Goal: Task Accomplishment & Management: Manage account settings

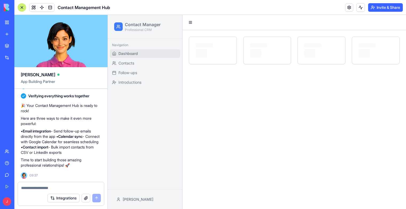
click at [132, 53] on span "Dashboard" at bounding box center [127, 53] width 19 height 5
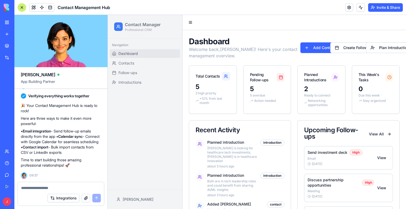
click at [213, 90] on div "5" at bounding box center [213, 87] width 35 height 9
click at [191, 23] on button at bounding box center [190, 22] width 7 height 7
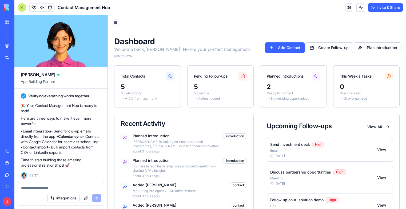
click at [191, 23] on div at bounding box center [257, 22] width 298 height 15
click at [280, 45] on button "Add Contact" at bounding box center [284, 47] width 39 height 11
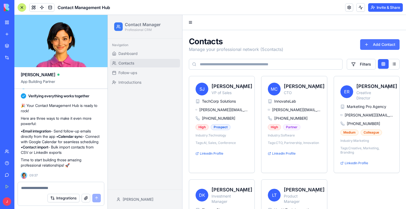
click at [372, 47] on button "Add Contact" at bounding box center [379, 44] width 39 height 11
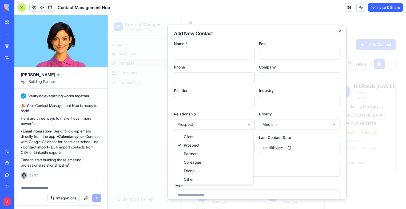
click at [248, 124] on body "Contact Manager Professional CRM Navigation Dashboard Contacts Follow-ups Intro…" at bounding box center [255, 149] width 294 height 268
click at [282, 101] on input "Industry" at bounding box center [299, 101] width 81 height 11
click at [284, 75] on input "Company" at bounding box center [299, 77] width 81 height 11
click at [283, 55] on input "Email" at bounding box center [299, 54] width 81 height 11
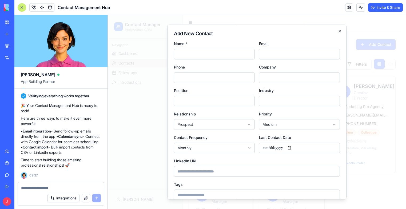
click at [288, 34] on h2 "Add New Contact" at bounding box center [257, 33] width 166 height 5
click at [57, 198] on button "Integrations" at bounding box center [63, 198] width 32 height 9
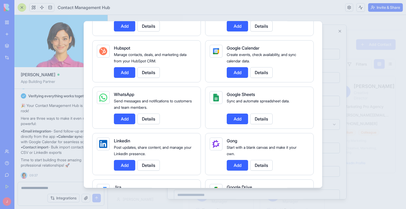
scroll to position [240, 0]
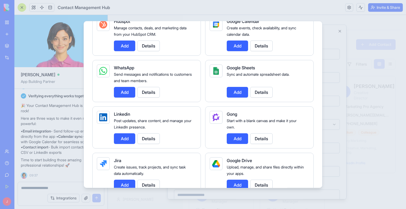
click at [122, 141] on button "Add" at bounding box center [124, 138] width 21 height 11
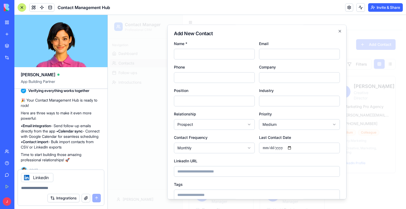
click at [65, 198] on button "Integrations" at bounding box center [63, 198] width 32 height 9
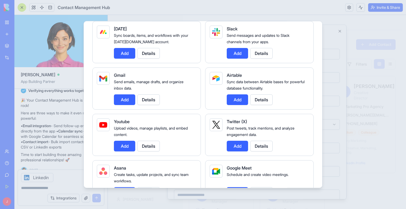
scroll to position [53, 0]
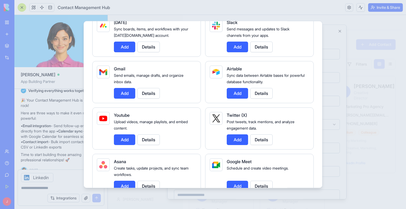
click at [232, 95] on button "Add" at bounding box center [237, 93] width 21 height 11
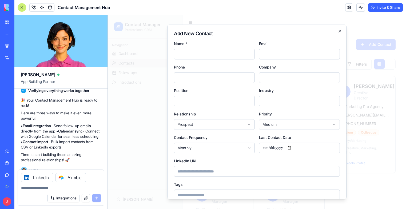
click at [64, 200] on button "Integrations" at bounding box center [63, 198] width 32 height 9
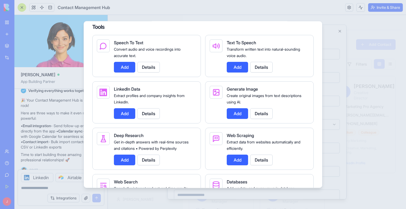
scroll to position [560, 0]
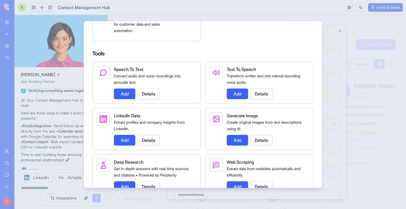
click at [121, 146] on button "Add" at bounding box center [124, 140] width 21 height 11
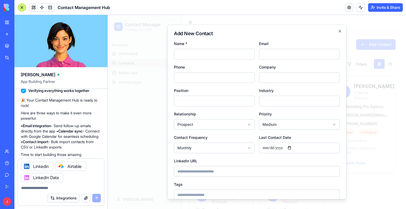
click at [69, 198] on button "Integrations" at bounding box center [63, 198] width 32 height 9
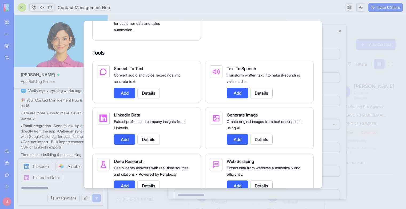
scroll to position [587, 0]
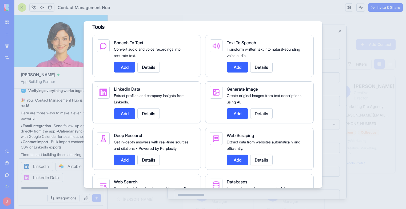
click at [66, 186] on div at bounding box center [203, 104] width 406 height 209
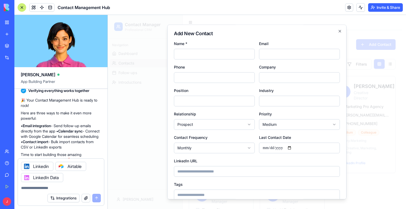
click at [95, 198] on div "Integrations" at bounding box center [73, 198] width 53 height 9
click at [63, 190] on textarea at bounding box center [61, 187] width 80 height 5
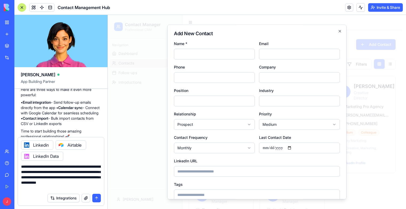
type textarea "**********"
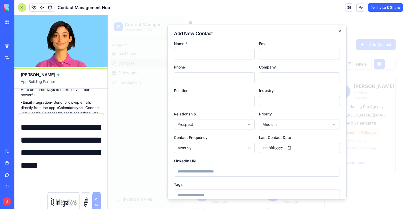
scroll to position [254, 0]
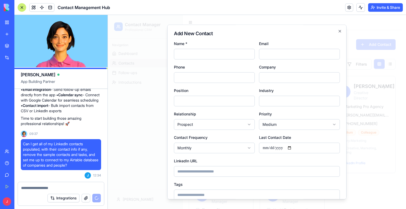
click at [338, 33] on div "Add New Contact Name * Email Phone Company Position Industry Relationship Prosp…" at bounding box center [256, 112] width 179 height 175
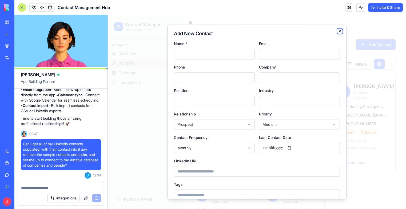
click at [338, 31] on icon "button" at bounding box center [340, 31] width 4 height 4
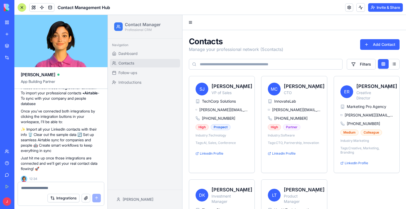
scroll to position [388, 0]
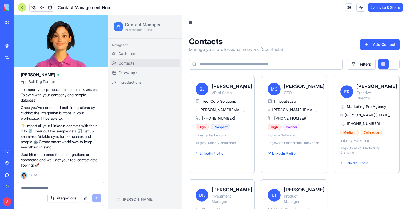
click at [64, 198] on button "Integrations" at bounding box center [63, 198] width 32 height 9
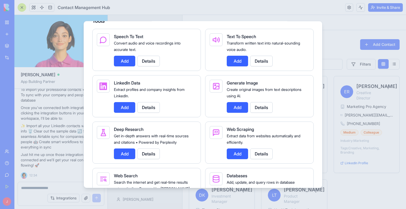
scroll to position [614, 0]
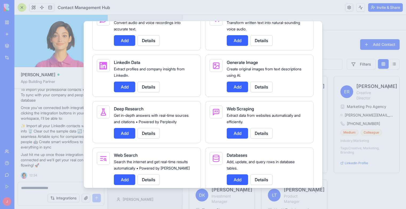
click at [124, 92] on button "Add" at bounding box center [124, 87] width 21 height 11
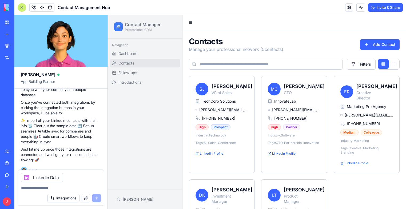
click at [44, 177] on div "LinkedIn Data" at bounding box center [42, 177] width 42 height 9
click at [69, 186] on textarea at bounding box center [61, 187] width 80 height 5
click at [50, 7] on span at bounding box center [50, 7] width 15 height 15
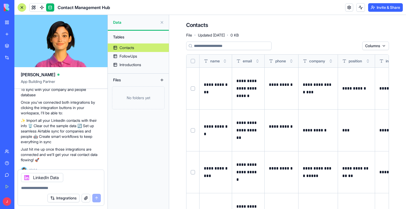
click at [6, 22] on link "My Workspace" at bounding box center [12, 22] width 21 height 11
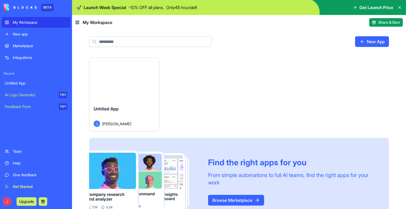
click at [16, 55] on div "Integrations" at bounding box center [40, 57] width 54 height 5
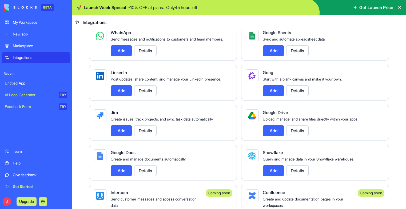
scroll to position [267, 0]
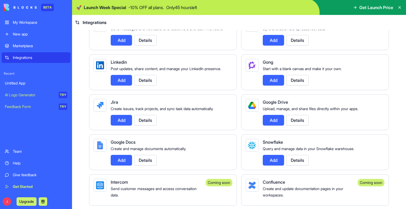
click at [117, 86] on button "Add" at bounding box center [121, 80] width 21 height 11
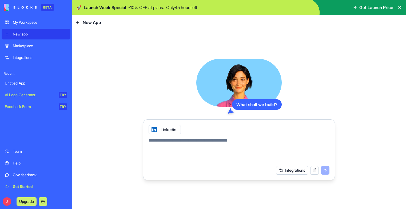
click at [260, 104] on div "What shall we build?" at bounding box center [257, 104] width 50 height 11
click at [24, 57] on div "Integrations" at bounding box center [40, 57] width 54 height 5
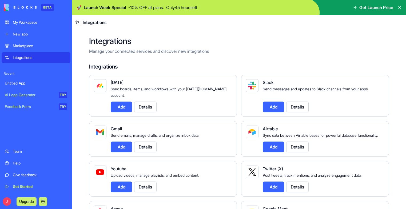
drag, startPoint x: 10, startPoint y: 2, endPoint x: 21, endPoint y: 25, distance: 25.3
click at [21, 25] on div "My Workspace" at bounding box center [40, 22] width 54 height 5
click at [23, 22] on div "My Workspace" at bounding box center [40, 22] width 54 height 5
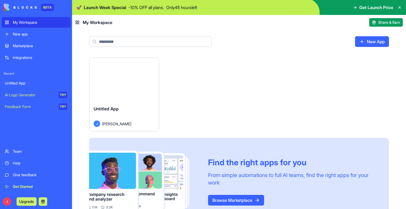
click at [76, 23] on rect at bounding box center [76, 23] width 1 height 1
click at [78, 24] on rect at bounding box center [78, 23] width 1 height 1
click at [111, 41] on input at bounding box center [150, 41] width 123 height 11
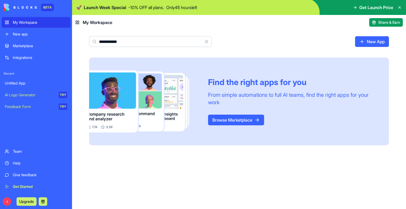
type input "**********"
click at [81, 22] on div "My Workspace" at bounding box center [93, 22] width 37 height 6
drag, startPoint x: 30, startPoint y: 11, endPoint x: 29, endPoint y: 9, distance: 2.8
click at [30, 11] on div "BETA" at bounding box center [36, 7] width 69 height 15
click at [29, 8] on img at bounding box center [20, 7] width 33 height 7
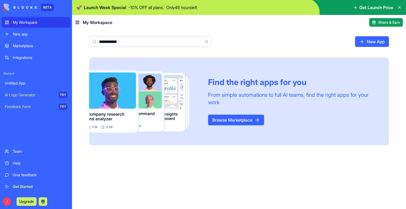
click at [23, 7] on img at bounding box center [20, 7] width 33 height 7
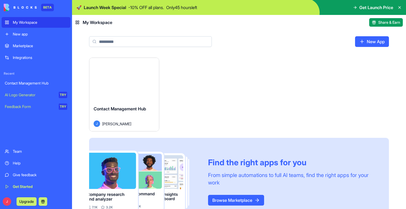
click at [129, 110] on span "Contact Management Hub" at bounding box center [120, 108] width 53 height 5
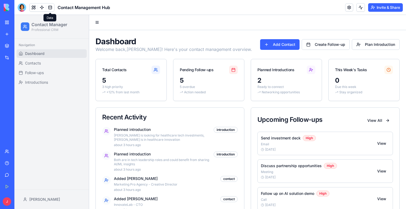
click at [49, 7] on link at bounding box center [50, 7] width 8 height 8
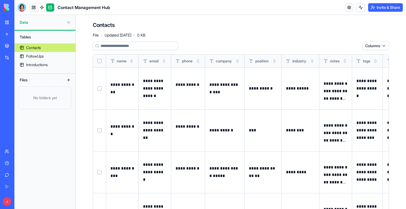
click at [70, 81] on button at bounding box center [68, 80] width 9 height 9
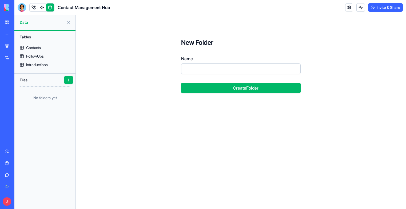
click at [37, 76] on div "Files" at bounding box center [38, 80] width 43 height 9
click at [25, 80] on div "Files" at bounding box center [38, 80] width 43 height 9
click at [31, 47] on div "Contacts" at bounding box center [33, 47] width 15 height 5
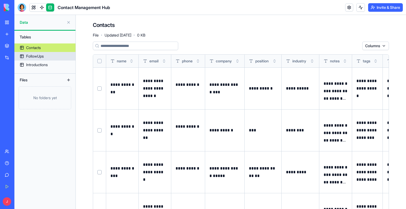
click at [30, 56] on div "FollowUps" at bounding box center [35, 56] width 18 height 5
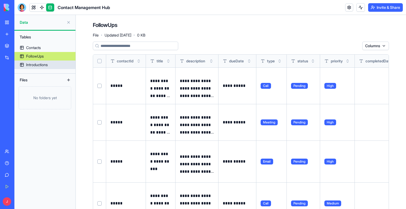
click at [31, 65] on div "Introductions" at bounding box center [37, 64] width 22 height 5
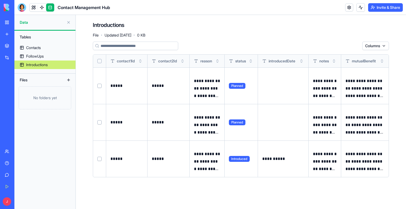
click at [198, 26] on div "Introductions File · Updated Sep 13, 2025 · 0 KB" at bounding box center [241, 29] width 296 height 16
click at [360, 8] on button at bounding box center [360, 7] width 9 height 9
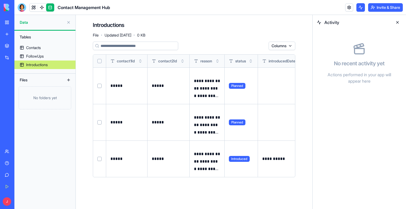
click at [360, 8] on button at bounding box center [360, 7] width 9 height 9
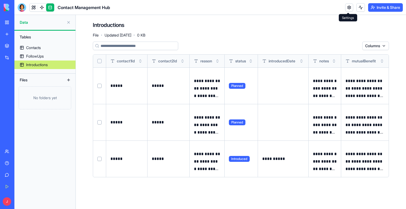
click at [348, 10] on link at bounding box center [349, 7] width 8 height 8
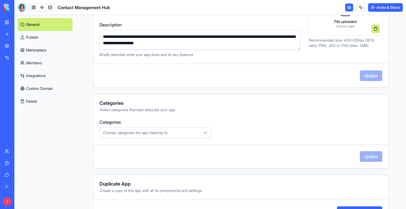
scroll to position [116, 0]
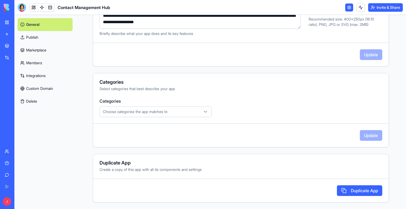
click at [203, 111] on icon "button" at bounding box center [205, 111] width 5 height 5
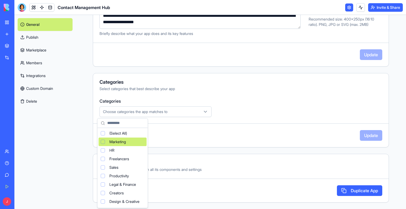
scroll to position [27, 0]
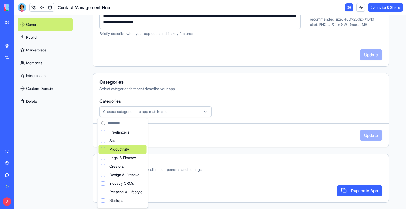
click at [101, 149] on div "Suggestions" at bounding box center [103, 149] width 4 height 4
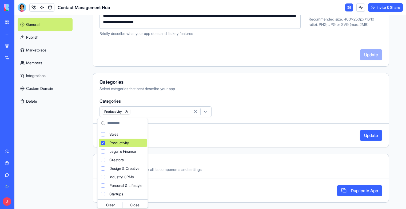
scroll to position [35, 0]
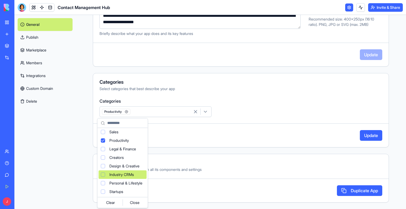
click at [103, 175] on div "Suggestions" at bounding box center [103, 175] width 4 height 4
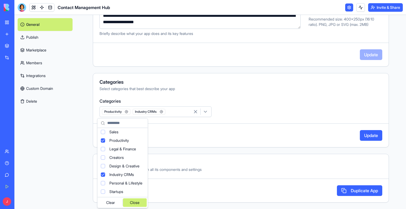
click at [142, 206] on div "Close" at bounding box center [135, 202] width 24 height 9
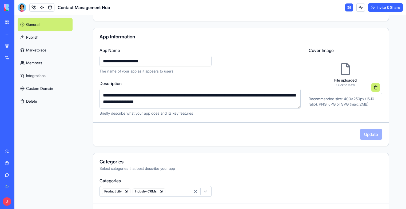
scroll to position [0, 0]
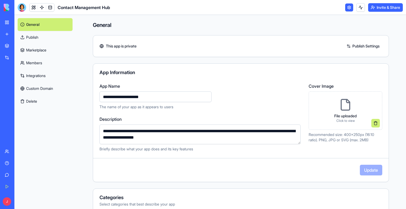
click at [28, 50] on link "Marketplace" at bounding box center [45, 50] width 55 height 13
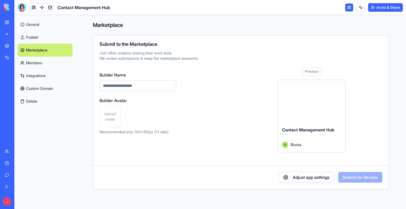
click at [36, 36] on link "Publish" at bounding box center [45, 37] width 55 height 13
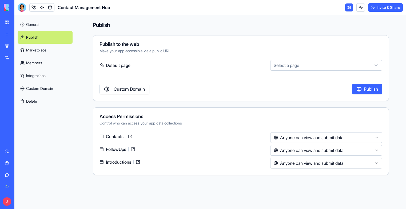
click at [33, 23] on link "General" at bounding box center [45, 24] width 55 height 13
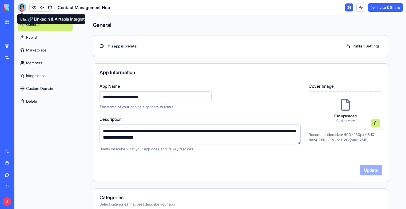
click at [22, 8] on div at bounding box center [22, 7] width 9 height 9
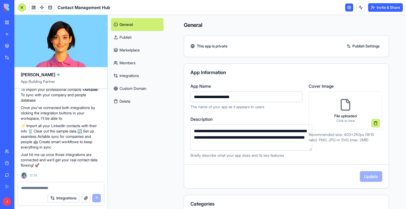
click at [69, 134] on p "✨ Import all your LinkedIn contacts with their info 🗑️ Clear out the sample dat…" at bounding box center [61, 136] width 80 height 27
click at [67, 155] on p "Just hit me up once those integrations are connected and we'll get your real co…" at bounding box center [61, 160] width 80 height 16
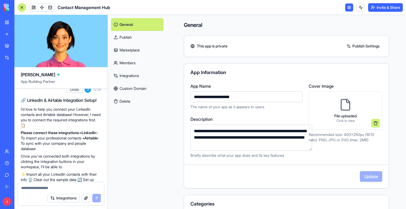
scroll to position [308, 0]
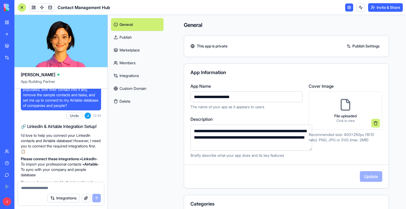
click at [42, 187] on textarea at bounding box center [61, 187] width 80 height 5
type textarea "**********"
click at [127, 75] on link "Integrations" at bounding box center [137, 75] width 53 height 13
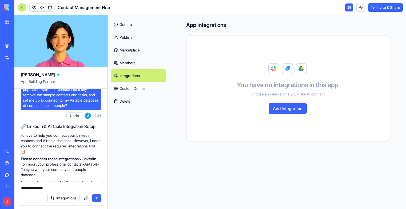
click at [288, 110] on button "Add Integration" at bounding box center [288, 108] width 38 height 11
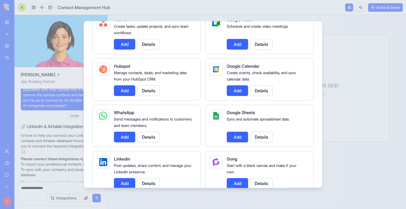
scroll to position [240, 0]
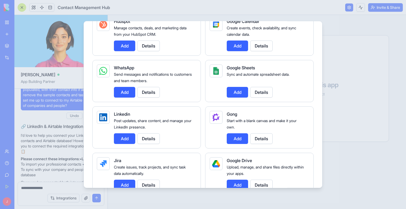
click at [124, 138] on button "Add" at bounding box center [124, 138] width 21 height 11
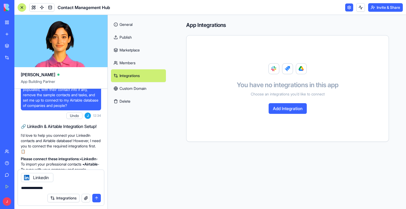
click at [289, 110] on button "Add Integration" at bounding box center [288, 108] width 38 height 11
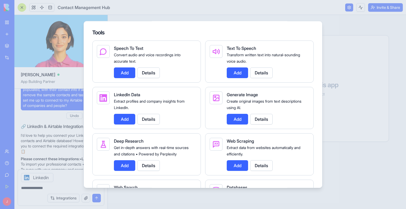
scroll to position [587, 0]
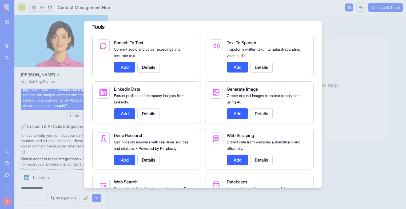
click at [125, 117] on button "Add" at bounding box center [124, 113] width 21 height 11
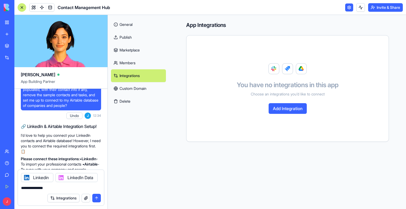
click at [291, 108] on button "Add Integration" at bounding box center [288, 108] width 38 height 11
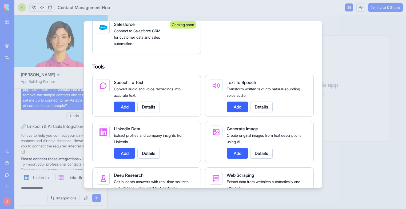
scroll to position [536, 0]
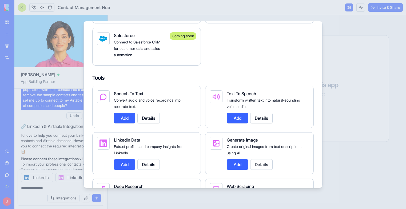
click at [150, 170] on button "Details" at bounding box center [148, 164] width 22 height 11
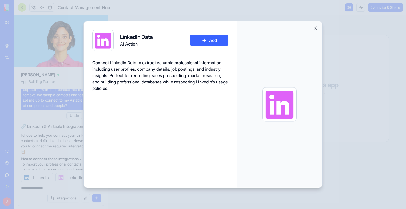
click at [210, 40] on button "Add" at bounding box center [209, 40] width 38 height 11
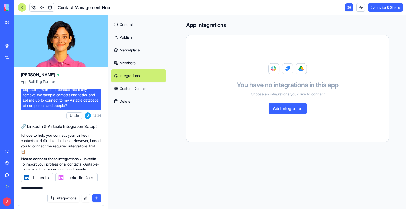
click at [274, 69] on img at bounding box center [287, 68] width 38 height 11
click at [296, 78] on div "You have no integrations in this app Choose an integrations you’d like to conne…" at bounding box center [287, 88] width 189 height 93
click at [293, 108] on button "Add Integration" at bounding box center [288, 108] width 38 height 11
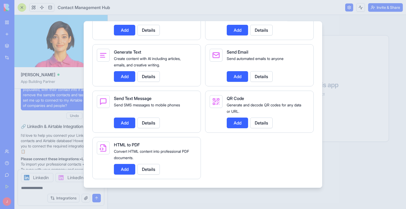
scroll to position [776, 0]
click at [234, 162] on div "Speech To Text Convert audio and voice recordings into accurate text. Add Detai…" at bounding box center [202, 19] width 221 height 321
click at [344, 173] on div at bounding box center [203, 104] width 406 height 209
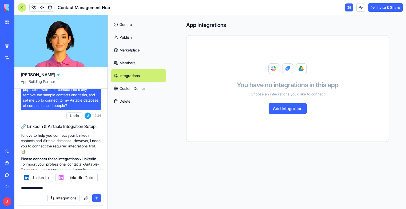
click at [67, 198] on button "Integrations" at bounding box center [63, 198] width 32 height 9
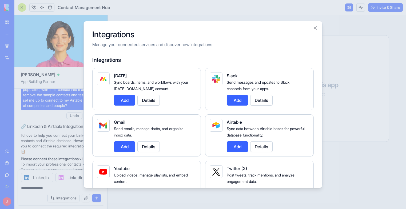
click at [67, 198] on div at bounding box center [203, 104] width 406 height 209
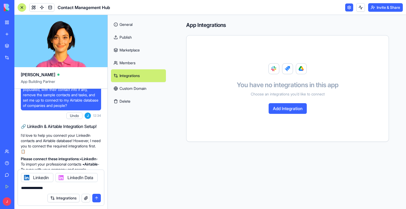
click at [97, 198] on button "submit" at bounding box center [96, 198] width 9 height 9
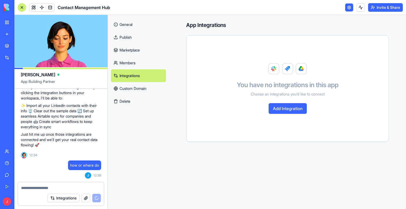
click at [80, 188] on textarea at bounding box center [61, 187] width 80 height 5
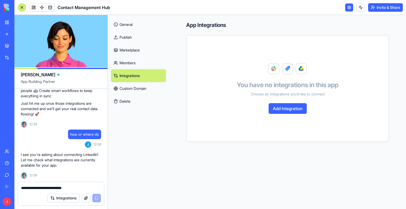
scroll to position [525, 0]
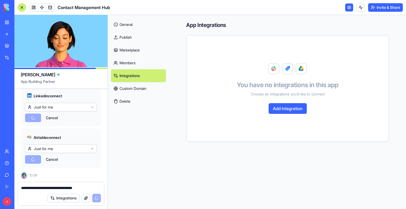
type textarea "**********"
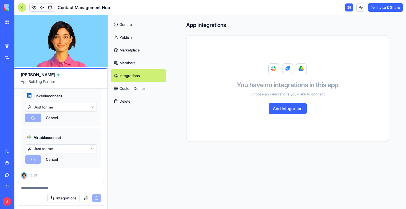
scroll to position [681, 0]
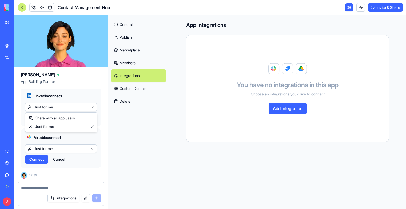
click at [66, 107] on html "BETA My Workspace New app Marketplace Integrations Recent Contact Management Hu…" at bounding box center [203, 104] width 406 height 209
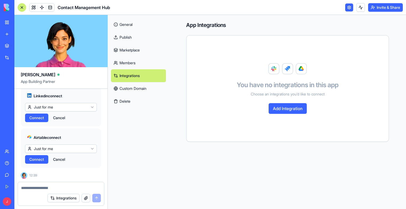
click at [66, 107] on html "BETA My Workspace New app Marketplace Integrations Recent Contact Management Hu…" at bounding box center [203, 104] width 406 height 209
click at [67, 149] on html "BETA My Workspace New app Marketplace Integrations Recent Contact Management Hu…" at bounding box center [203, 104] width 406 height 209
click at [41, 116] on span "Connect" at bounding box center [36, 117] width 15 height 5
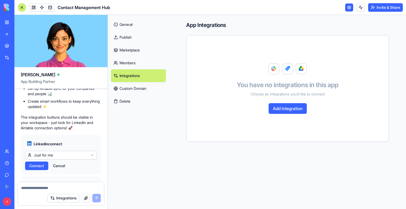
scroll to position [654, 0]
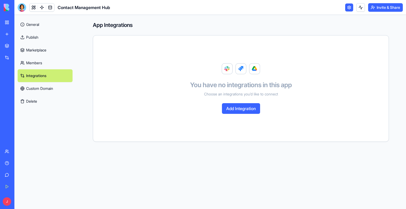
click at [44, 87] on link "Custom Domain" at bounding box center [45, 88] width 55 height 13
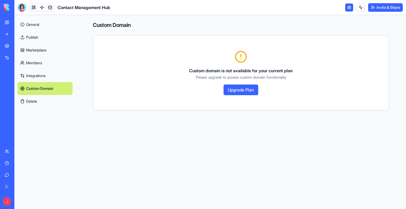
click at [45, 75] on link "Integrations" at bounding box center [45, 75] width 55 height 13
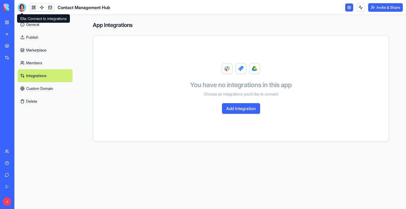
click at [22, 7] on div at bounding box center [22, 7] width 9 height 9
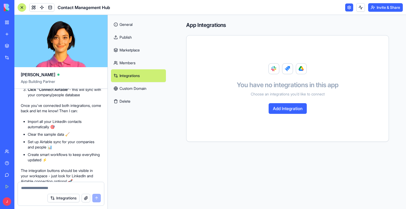
scroll to position [600, 0]
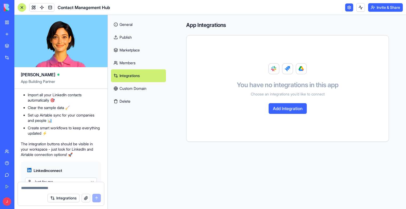
click at [49, 186] on textarea at bounding box center [61, 187] width 80 height 5
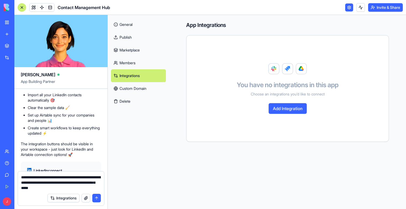
type textarea "**********"
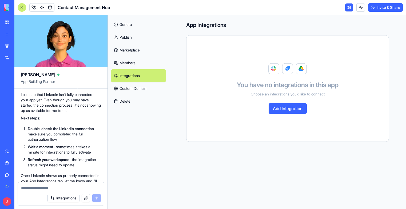
scroll to position [815, 0]
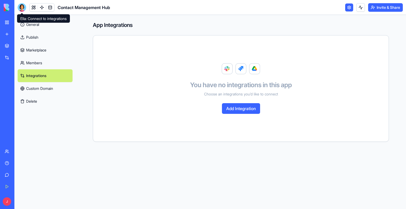
click at [21, 8] on div at bounding box center [22, 7] width 9 height 9
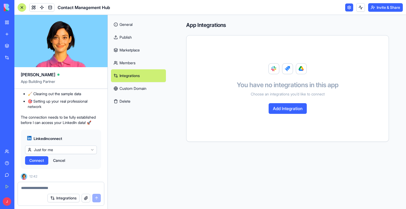
scroll to position [922, 0]
click at [37, 159] on span "Connect" at bounding box center [36, 159] width 15 height 5
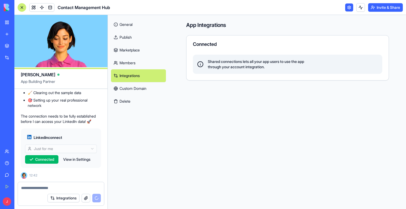
click at [74, 160] on button "View in Settings" at bounding box center [77, 159] width 33 height 9
click at [201, 65] on icon at bounding box center [200, 64] width 6 height 6
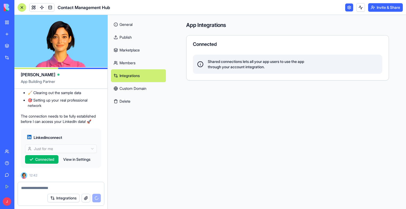
click at [233, 64] on span "Shared connections lets all your app users to use the app through your account …" at bounding box center [256, 64] width 96 height 11
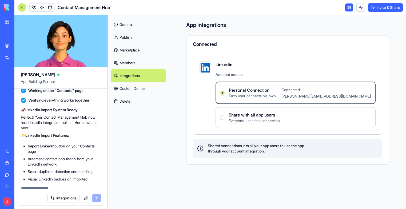
scroll to position [1060, 0]
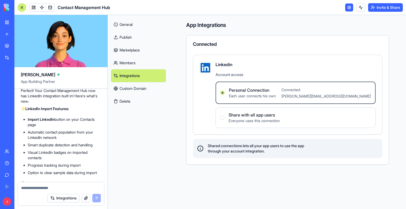
click at [351, 96] on span "Connected: [PERSON_NAME][EMAIL_ADDRESS][DOMAIN_NAME]" at bounding box center [325, 93] width 89 height 11
click at [225, 95] on Connection "Personal Connection Each user connects his own Connected: [PERSON_NAME][EMAIL_A…" at bounding box center [222, 93] width 4 height 4
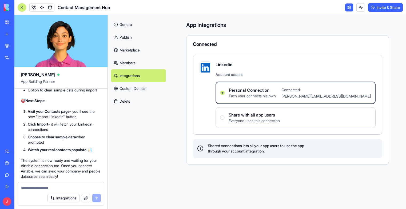
scroll to position [1167, 0]
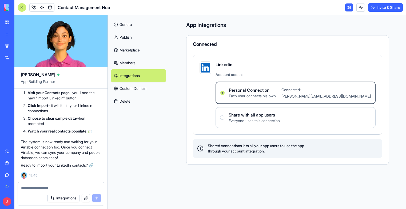
click at [45, 189] on textarea at bounding box center [61, 187] width 80 height 5
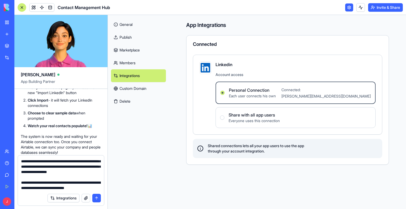
scroll to position [15, 0]
type textarea "**********"
click at [52, 167] on textarea "**********" at bounding box center [61, 175] width 80 height 32
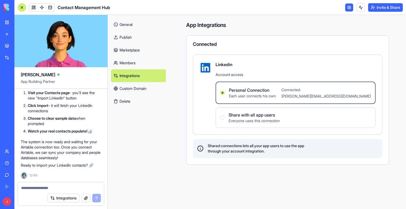
scroll to position [0, 0]
click at [50, 195] on button "Integrations" at bounding box center [63, 198] width 32 height 9
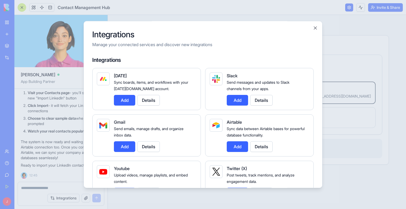
click at [49, 186] on div at bounding box center [203, 104] width 406 height 209
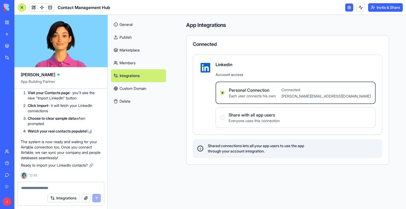
click at [49, 185] on textarea at bounding box center [61, 187] width 80 height 5
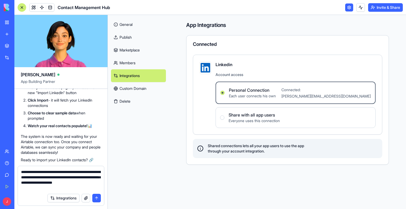
type textarea "**********"
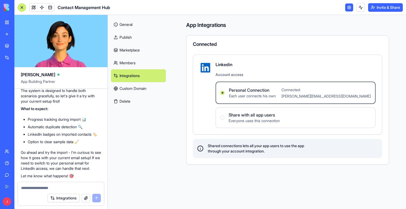
scroll to position [1416, 0]
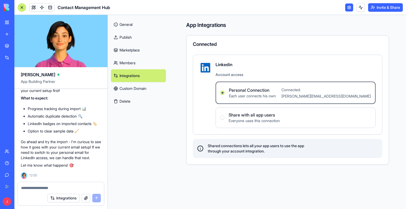
click at [74, 6] on span "Contact Management Hub" at bounding box center [84, 7] width 53 height 6
click at [33, 7] on span at bounding box center [33, 7] width 15 height 15
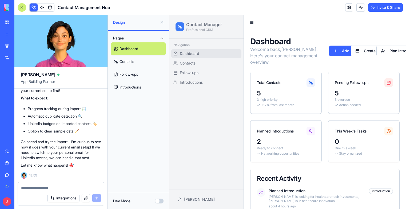
click at [129, 48] on link "Dashboard" at bounding box center [138, 48] width 55 height 13
click at [42, 7] on link at bounding box center [42, 7] width 8 height 8
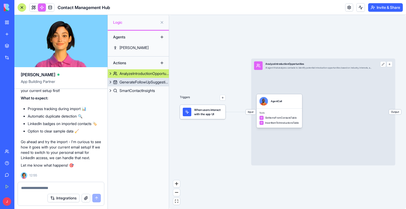
click at [138, 79] on link "GenerateFollowUpSuggestions" at bounding box center [138, 82] width 61 height 9
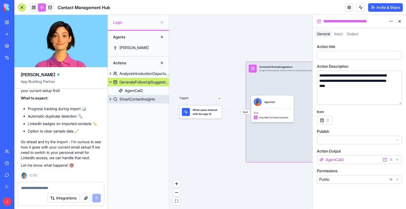
click at [136, 101] on div "SmartContactInsights" at bounding box center [137, 99] width 35 height 5
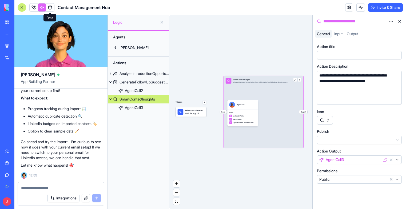
click at [51, 8] on link at bounding box center [50, 7] width 8 height 8
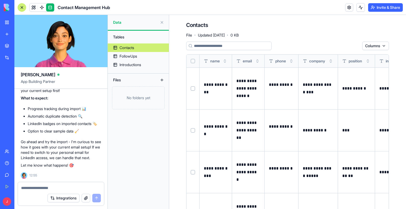
click at [22, 7] on div at bounding box center [22, 7] width 9 height 9
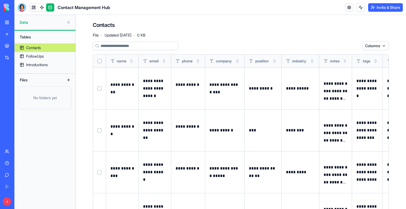
click at [20, 84] on div "Contact Management Hub" at bounding box center [12, 83] width 15 height 5
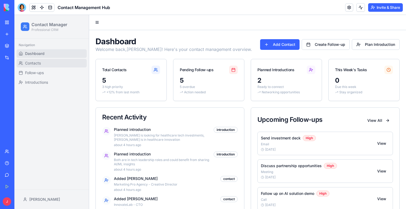
click at [31, 63] on span "Contacts" at bounding box center [33, 63] width 16 height 5
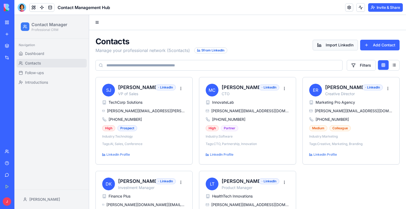
click at [337, 46] on button "Import LinkedIn" at bounding box center [335, 45] width 45 height 11
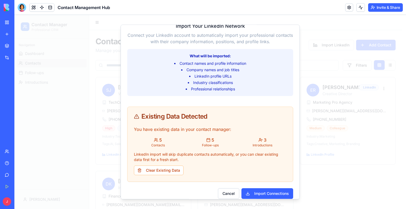
scroll to position [50, 0]
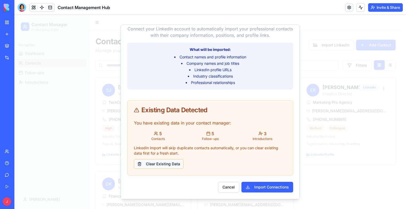
click at [168, 163] on button "Clear Existing Data" at bounding box center [159, 164] width 50 height 10
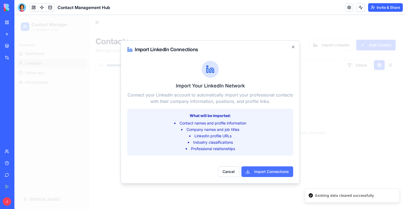
click at [262, 170] on button "Import Connections" at bounding box center [267, 171] width 52 height 11
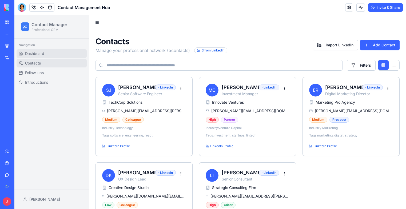
click at [35, 52] on span "Dashboard" at bounding box center [34, 53] width 19 height 5
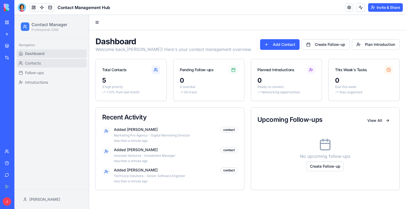
click at [34, 63] on span "Contacts" at bounding box center [33, 63] width 16 height 5
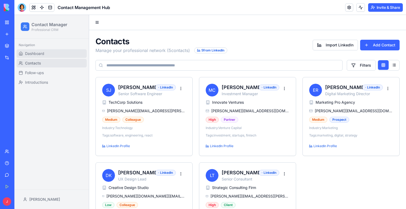
click at [43, 51] on span "Dashboard" at bounding box center [34, 53] width 19 height 5
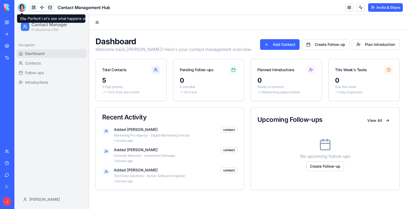
click at [19, 7] on div at bounding box center [22, 7] width 9 height 9
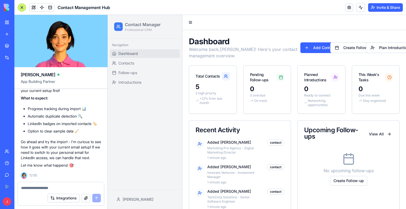
click at [61, 185] on div at bounding box center [61, 186] width 86 height 9
click at [60, 189] on textarea at bounding box center [61, 187] width 80 height 5
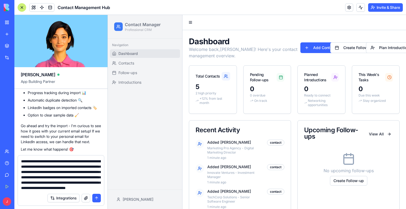
drag, startPoint x: 95, startPoint y: 162, endPoint x: 0, endPoint y: 154, distance: 95.2
click at [95, 162] on textarea "**********" at bounding box center [61, 175] width 80 height 32
type textarea "**********"
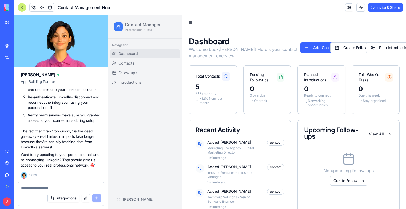
scroll to position [1748, 0]
click at [20, 55] on div "Integrations" at bounding box center [16, 57] width 7 height 5
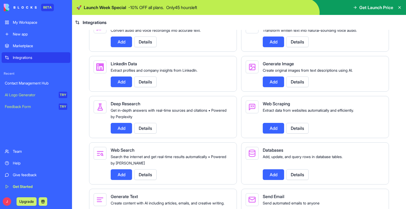
scroll to position [560, 0]
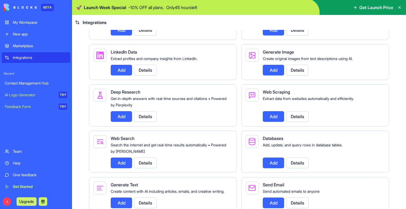
click at [120, 75] on button "Add" at bounding box center [121, 70] width 21 height 11
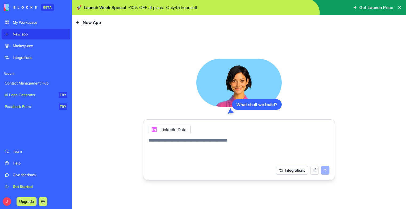
click at [230, 156] on textarea at bounding box center [239, 150] width 181 height 26
click at [20, 24] on div "My Workspace" at bounding box center [40, 22] width 54 height 5
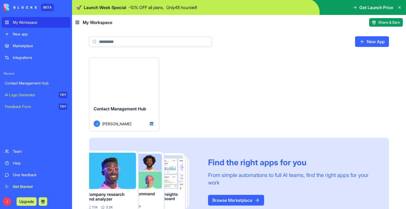
click at [108, 86] on div "Launch" at bounding box center [124, 79] width 70 height 43
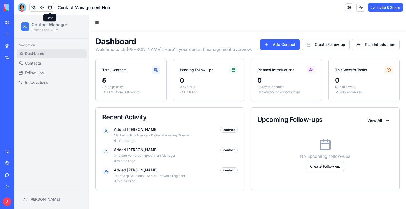
click at [53, 7] on link at bounding box center [50, 7] width 8 height 8
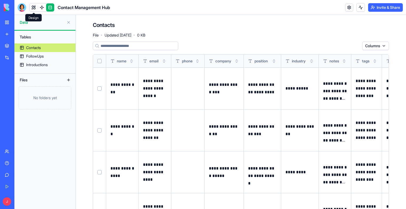
click at [32, 7] on link at bounding box center [34, 7] width 8 height 8
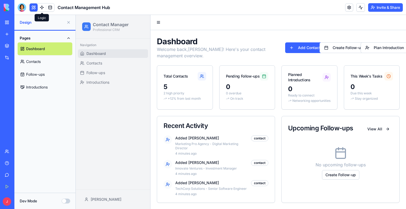
click at [42, 8] on link at bounding box center [42, 7] width 8 height 8
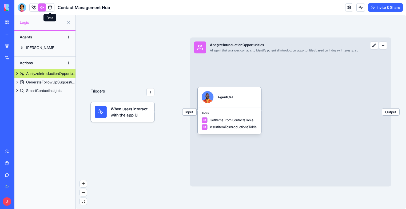
click at [51, 6] on link at bounding box center [50, 7] width 8 height 8
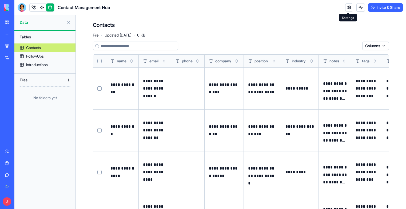
click at [347, 8] on link at bounding box center [349, 7] width 8 height 8
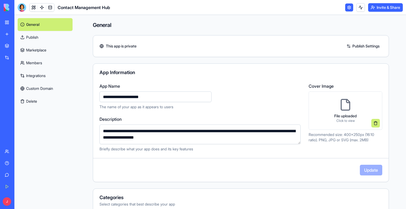
click at [33, 78] on link "Integrations" at bounding box center [45, 75] width 55 height 13
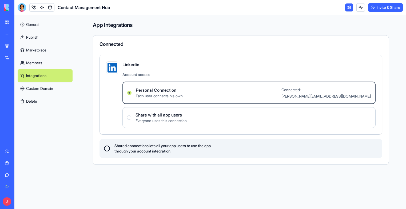
click at [180, 94] on span "Each user connects his own" at bounding box center [159, 95] width 47 height 5
click at [132, 94] on Connection "Personal Connection Each user connects his own Connected: [PERSON_NAME][EMAIL_A…" at bounding box center [129, 93] width 4 height 4
click at [343, 89] on span "Connected: [PERSON_NAME][EMAIL_ADDRESS][DOMAIN_NAME]" at bounding box center [325, 93] width 89 height 11
click at [132, 91] on Connection "Personal Connection Each user connects his own Connected: [PERSON_NAME][EMAIL_A…" at bounding box center [129, 93] width 4 height 4
click at [113, 63] on img at bounding box center [113, 68] width 10 height 10
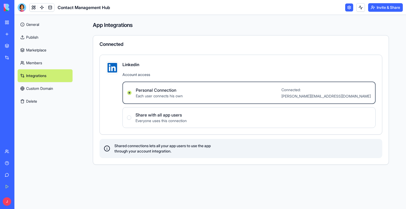
click at [147, 67] on span "Linkedin" at bounding box center [248, 64] width 253 height 6
click at [52, 75] on link "Integrations" at bounding box center [45, 75] width 55 height 13
click at [122, 66] on span "Linkedin" at bounding box center [248, 64] width 253 height 6
click at [115, 69] on img at bounding box center [113, 68] width 10 height 10
click at [18, 7] on div at bounding box center [22, 7] width 9 height 9
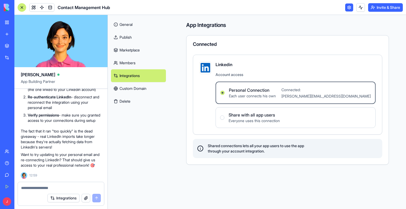
click at [62, 188] on textarea at bounding box center [61, 187] width 80 height 5
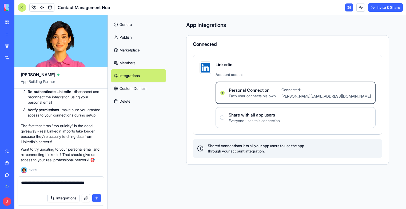
scroll to position [1753, 0]
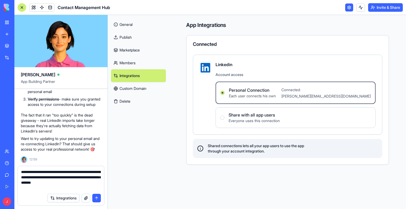
type textarea "**********"
click at [97, 198] on button "submit" at bounding box center [96, 198] width 9 height 9
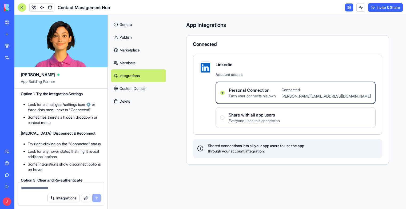
scroll to position [1880, 0]
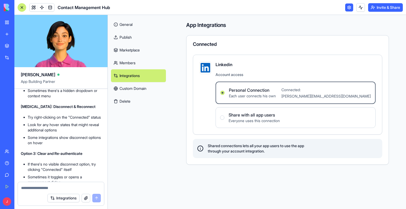
click at [348, 10] on link at bounding box center [349, 7] width 8 height 8
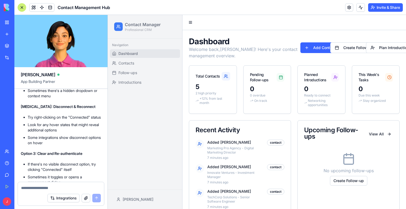
click at [348, 10] on link at bounding box center [349, 7] width 8 height 8
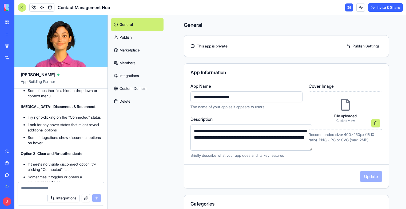
click at [348, 10] on link at bounding box center [349, 7] width 8 height 8
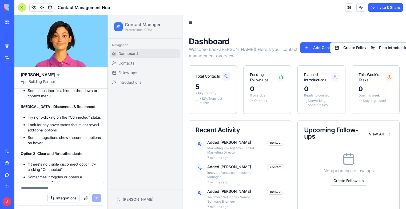
click at [345, 9] on link at bounding box center [349, 7] width 8 height 8
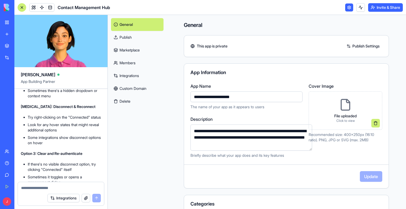
click at [124, 75] on link "Integrations" at bounding box center [137, 75] width 53 height 13
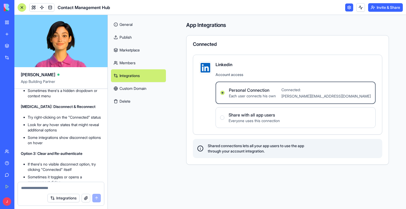
click at [345, 48] on div "Connected" at bounding box center [287, 45] width 202 height 6
click at [374, 45] on div "Connected" at bounding box center [287, 44] width 189 height 5
click at [383, 46] on div "Connected" at bounding box center [287, 45] width 202 height 6
drag, startPoint x: 311, startPoint y: 50, endPoint x: 298, endPoint y: 46, distance: 13.8
click at [307, 48] on div "Connected Linkedin Account access Personal Connection Each user connects his ow…" at bounding box center [287, 100] width 203 height 130
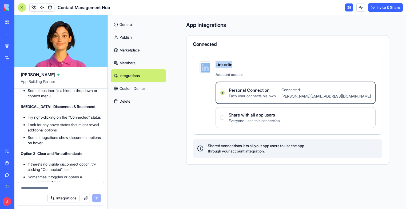
click at [230, 44] on div "Connected" at bounding box center [287, 44] width 189 height 5
click at [216, 43] on div "Connected" at bounding box center [287, 44] width 189 height 5
click at [199, 43] on div "Connected" at bounding box center [287, 44] width 189 height 5
click at [188, 49] on div "Connected Linkedin Account access Personal Connection Each user connects his ow…" at bounding box center [287, 100] width 203 height 130
click at [202, 148] on icon at bounding box center [200, 148] width 6 height 6
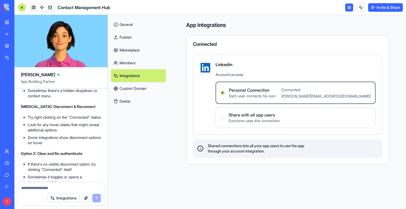
scroll to position [1907, 0]
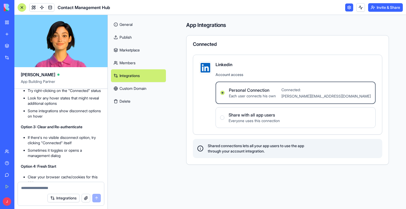
drag, startPoint x: 217, startPoint y: 42, endPoint x: 210, endPoint y: 48, distance: 9.1
drag, startPoint x: 210, startPoint y: 48, endPoint x: 197, endPoint y: 45, distance: 13.8
drag, startPoint x: 197, startPoint y: 45, endPoint x: 313, endPoint y: 88, distance: 123.9
drag, startPoint x: 313, startPoint y: 88, endPoint x: 345, endPoint y: 85, distance: 31.3
click at [345, 85] on label "Personal Connection Each user connects his own Connected: joe@mighty.capital" at bounding box center [296, 93] width 160 height 22
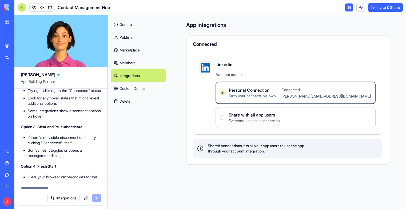
click at [225, 91] on Connection "Personal Connection Each user connects his own Connected: joe@mighty.capital" at bounding box center [222, 93] width 4 height 4
drag, startPoint x: 347, startPoint y: 89, endPoint x: 361, endPoint y: 98, distance: 16.8
drag, startPoint x: 361, startPoint y: 98, endPoint x: 371, endPoint y: 98, distance: 9.6
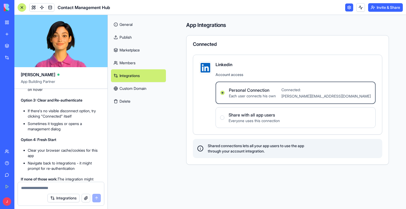
scroll to position [1960, 0]
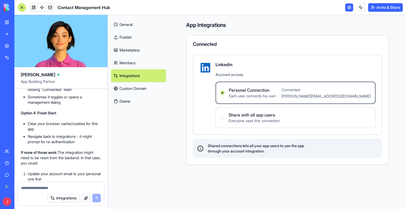
click at [210, 43] on div "Connected" at bounding box center [287, 44] width 189 height 5
click at [347, 89] on span "Connected: joe@mighty.capital" at bounding box center [325, 93] width 89 height 11
click at [225, 91] on Connection "Personal Connection Each user connects his own Connected: joe@mighty.capital" at bounding box center [222, 93] width 4 height 4
drag, startPoint x: 335, startPoint y: 94, endPoint x: 344, endPoint y: 94, distance: 9.4
click at [335, 94] on label "Personal Connection Each user connects his own Connected: joe@mighty.capital" at bounding box center [296, 93] width 160 height 22
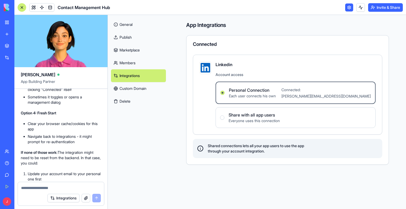
click at [225, 94] on Connection "Personal Connection Each user connects his own Connected: joe@mighty.capital" at bounding box center [222, 93] width 4 height 4
click at [345, 94] on div "Connected: joe@mighty.capital" at bounding box center [325, 92] width 89 height 13
click at [225, 94] on Connection "Personal Connection Each user connects his own Connected: joe@mighty.capital" at bounding box center [222, 93] width 4 height 4
click at [354, 92] on div "Connected: joe@mighty.capital" at bounding box center [325, 92] width 89 height 13
click at [225, 92] on Connection "Personal Connection Each user connects his own Connected: joe@mighty.capital" at bounding box center [222, 93] width 4 height 4
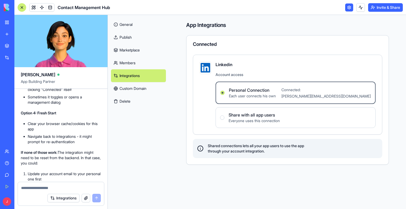
drag, startPoint x: 355, startPoint y: 89, endPoint x: 350, endPoint y: 85, distance: 6.3
click at [355, 89] on span "Connected: joe@mighty.capital" at bounding box center [325, 93] width 89 height 11
click at [225, 91] on Connection "Personal Connection Each user connects his own Connected: joe@mighty.capital" at bounding box center [222, 93] width 4 height 4
click at [345, 85] on label "Personal Connection Each user connects his own Connected: joe@mighty.capital" at bounding box center [296, 93] width 160 height 22
click at [225, 91] on Connection "Personal Connection Each user connects his own Connected: joe@mighty.capital" at bounding box center [222, 93] width 4 height 4
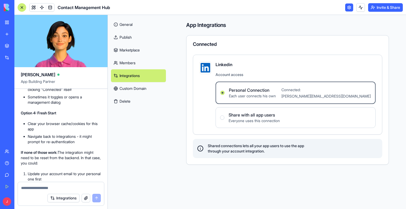
drag, startPoint x: 339, startPoint y: 91, endPoint x: 338, endPoint y: 99, distance: 8.6
click at [338, 99] on label "Personal Connection Each user connects his own Connected: joe@mighty.capital" at bounding box center [296, 93] width 160 height 22
click at [225, 95] on Connection "Personal Connection Each user connects his own Connected: joe@mighty.capital" at bounding box center [222, 93] width 4 height 4
click at [339, 100] on label "Personal Connection Each user connects his own Connected: joe@mighty.capital" at bounding box center [296, 93] width 160 height 22
click at [225, 95] on Connection "Personal Connection Each user connects his own Connected: joe@mighty.capital" at bounding box center [222, 93] width 4 height 4
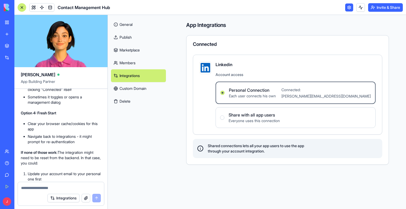
drag, startPoint x: 235, startPoint y: 77, endPoint x: 216, endPoint y: 63, distance: 22.6
click at [227, 70] on div "Linkedin Account access Personal Connection Each user connects his own Connecte…" at bounding box center [296, 94] width 160 height 67
click at [206, 68] on img at bounding box center [206, 68] width 10 height 10
click at [208, 41] on div "Connected Linkedin Account access Personal Connection Each user connects his ow…" at bounding box center [287, 100] width 203 height 130
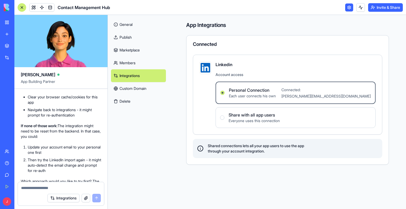
scroll to position [2013, 0]
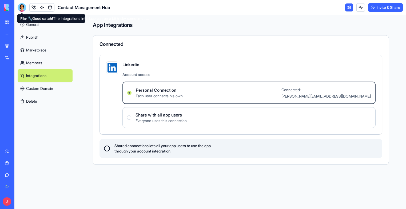
click at [20, 3] on div at bounding box center [22, 7] width 9 height 9
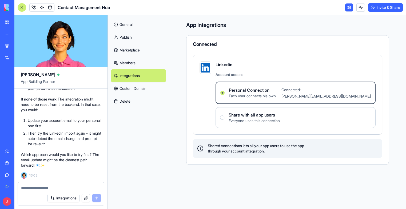
click at [70, 124] on li "Update your account email to your personal one first" at bounding box center [64, 123] width 73 height 11
click at [41, 190] on textarea at bounding box center [61, 187] width 80 height 5
type textarea "**********"
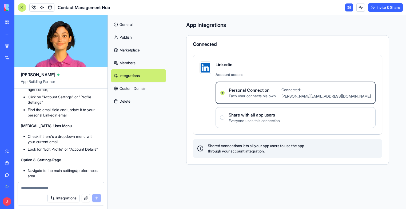
scroll to position [2208, 0]
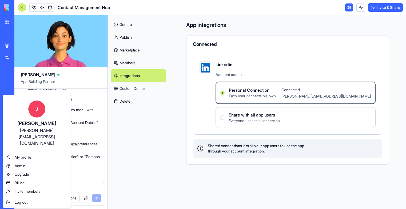
click at [88, 160] on html "BETA My Workspace New app Marketplace Integrations Recent Contact Management Hu…" at bounding box center [203, 104] width 406 height 209
click at [34, 153] on div "My profile" at bounding box center [37, 157] width 66 height 9
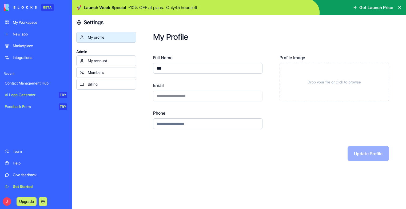
click at [193, 93] on div "**********" at bounding box center [207, 91] width 109 height 19
click at [197, 98] on div "**********" at bounding box center [207, 91] width 109 height 19
click at [358, 154] on div "Update Profile" at bounding box center [271, 153] width 236 height 15
click at [103, 58] on div "My account" at bounding box center [110, 60] width 45 height 5
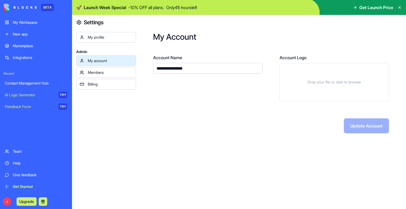
click at [111, 73] on div "Members" at bounding box center [110, 72] width 45 height 5
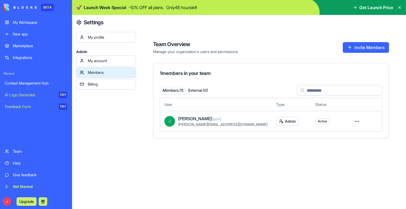
click at [104, 62] on div "My account" at bounding box center [110, 60] width 45 height 5
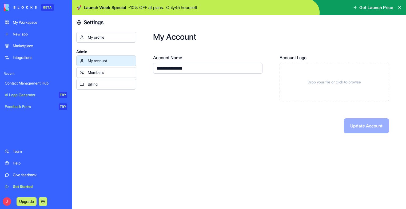
drag, startPoint x: 175, startPoint y: 67, endPoint x: 136, endPoint y: 71, distance: 38.6
click at [136, 71] on div "**********" at bounding box center [271, 83] width 270 height 136
type input "**********"
click at [104, 74] on div "Members" at bounding box center [110, 72] width 45 height 5
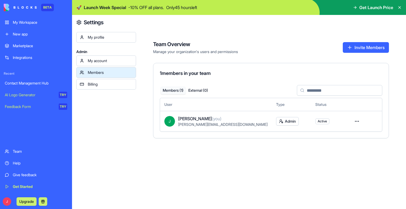
click at [191, 121] on span "joe (you)" at bounding box center [199, 119] width 43 height 6
click at [350, 122] on html "BETA My Workspace New app Marketplace Integrations Recent Contact Management Hu…" at bounding box center [203, 104] width 406 height 209
click at [339, 115] on html "BETA My Workspace New app Marketplace Integrations Recent Contact Management Hu…" at bounding box center [203, 104] width 406 height 209
click at [318, 122] on span "Active" at bounding box center [322, 121] width 9 height 4
click at [270, 120] on html "BETA My Workspace New app Marketplace Integrations Recent Contact Management Hu…" at bounding box center [203, 104] width 406 height 209
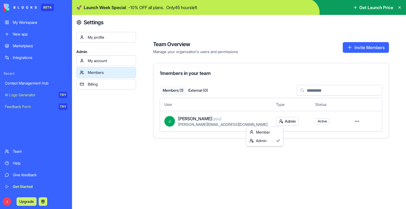
click at [348, 121] on html "BETA My Workspace New app Marketplace Integrations Recent Contact Management Hu…" at bounding box center [203, 104] width 406 height 209
click at [350, 48] on button "Invite Members" at bounding box center [366, 47] width 46 height 11
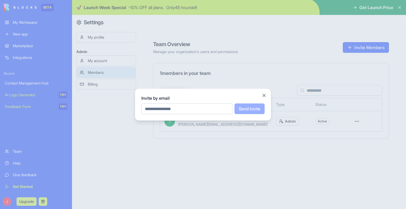
type input "*"
type input "**********"
click at [250, 108] on button "Send Invite" at bounding box center [249, 109] width 30 height 11
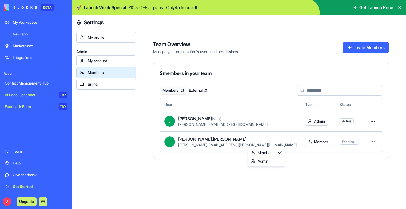
click at [272, 142] on html "BETA My Workspace New app Marketplace Integrations Recent Contact Management Hu…" at bounding box center [203, 104] width 406 height 209
click at [268, 160] on div "Admin" at bounding box center [266, 161] width 35 height 9
